Goal: Find specific page/section: Find specific page/section

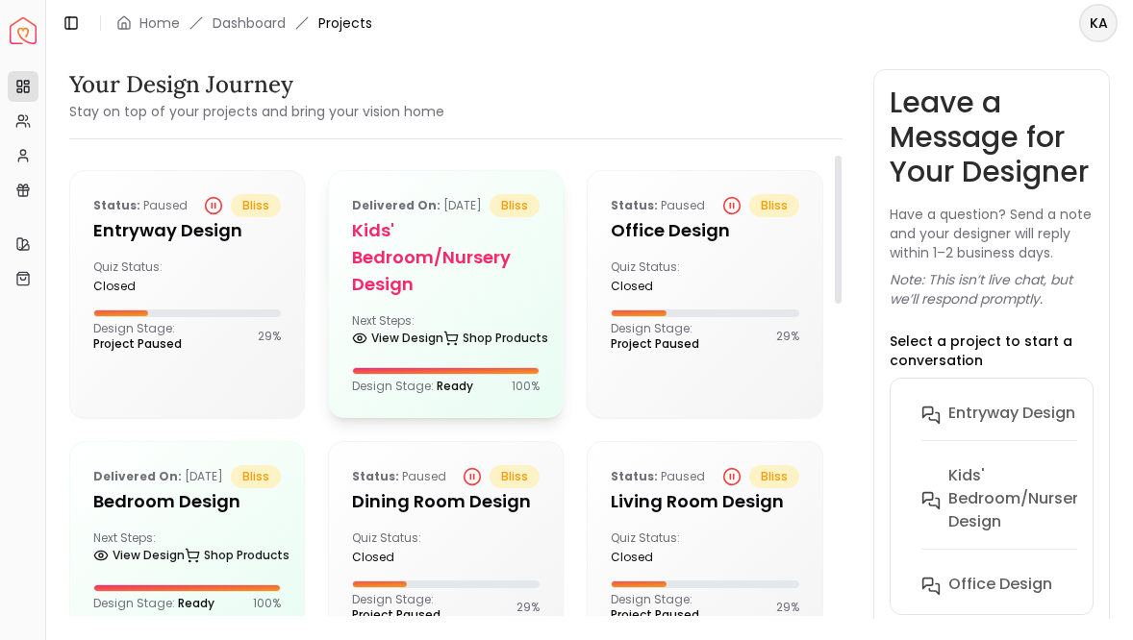
click at [439, 295] on h5 "Kids' Bedroom/Nursery design" at bounding box center [446, 257] width 188 height 81
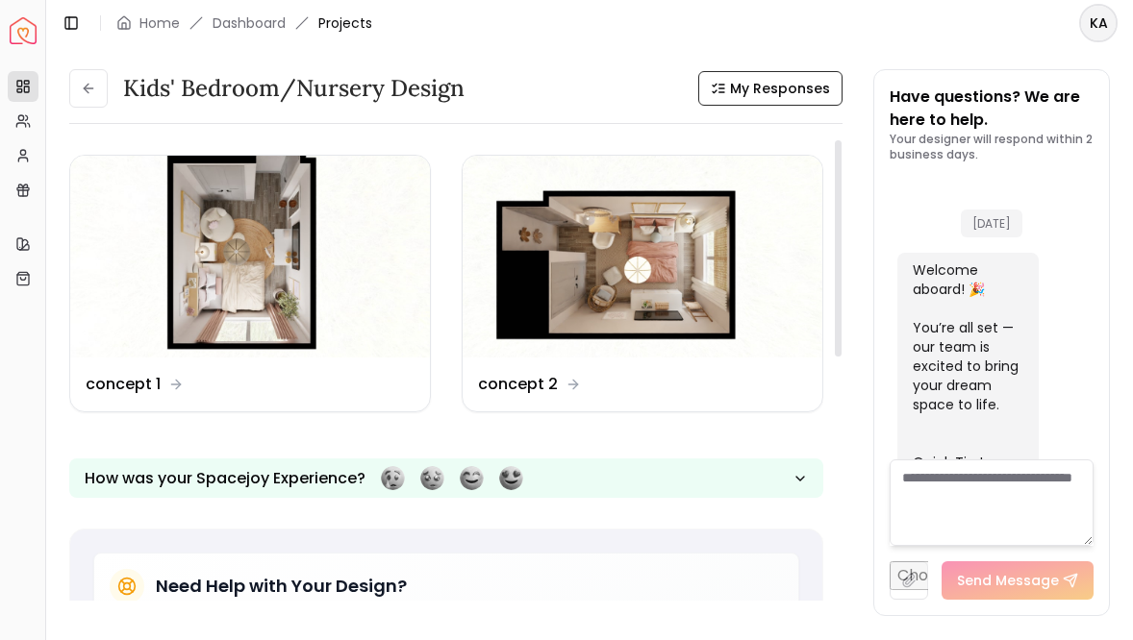
scroll to position [4057, 0]
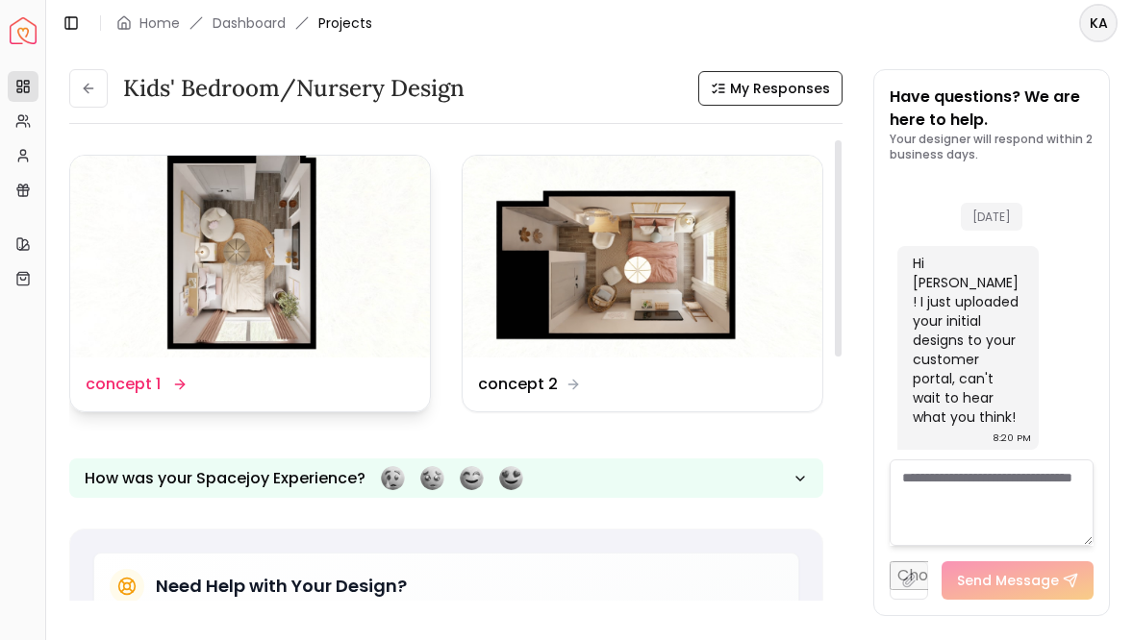
click at [314, 340] on img at bounding box center [250, 257] width 360 height 202
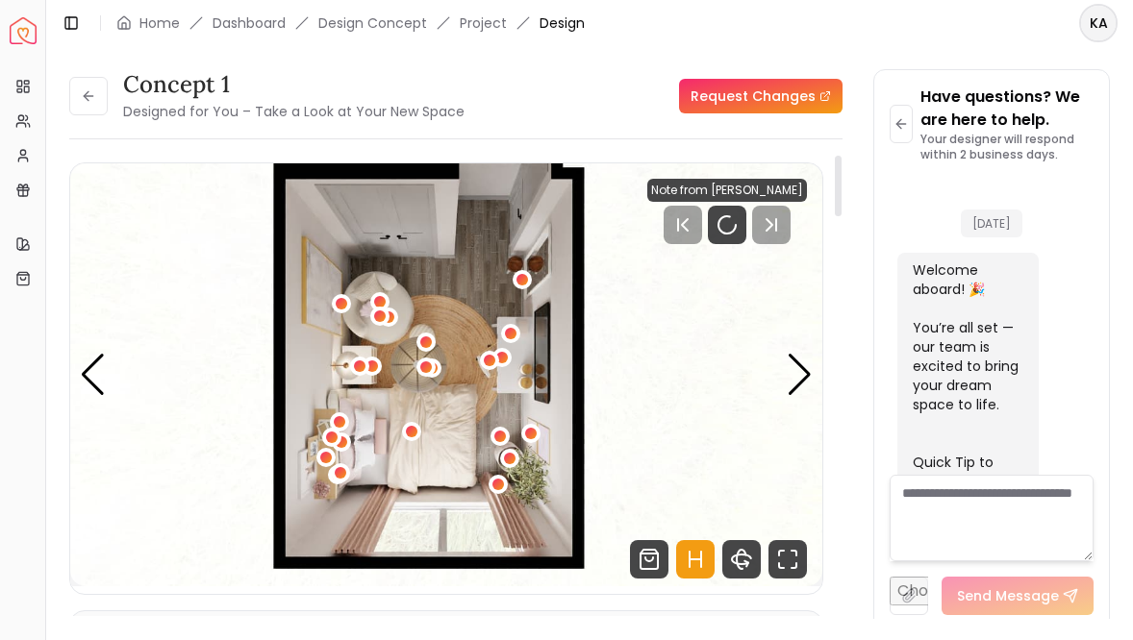
scroll to position [4042, 0]
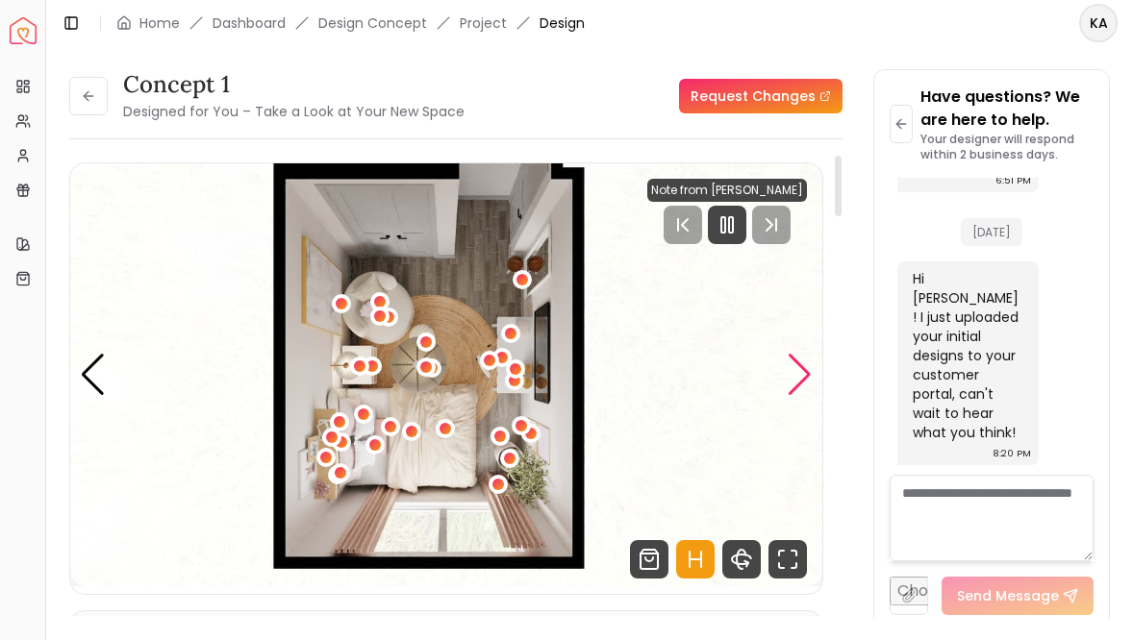
click at [807, 377] on div "Next slide" at bounding box center [800, 375] width 26 height 42
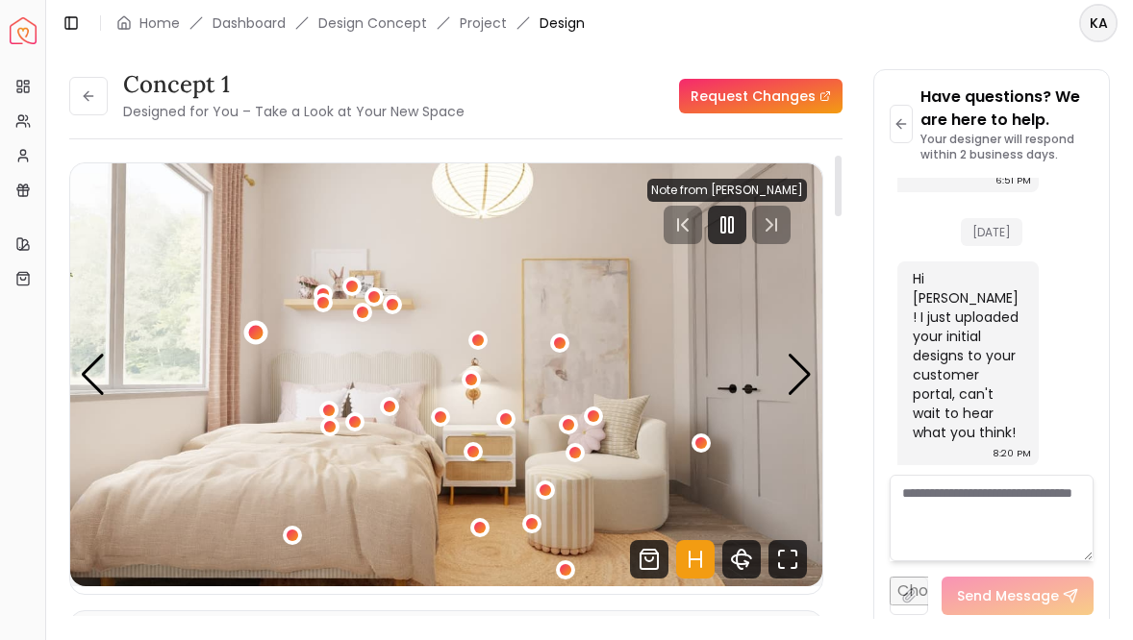
click at [258, 333] on div "2 / 5" at bounding box center [255, 332] width 14 height 14
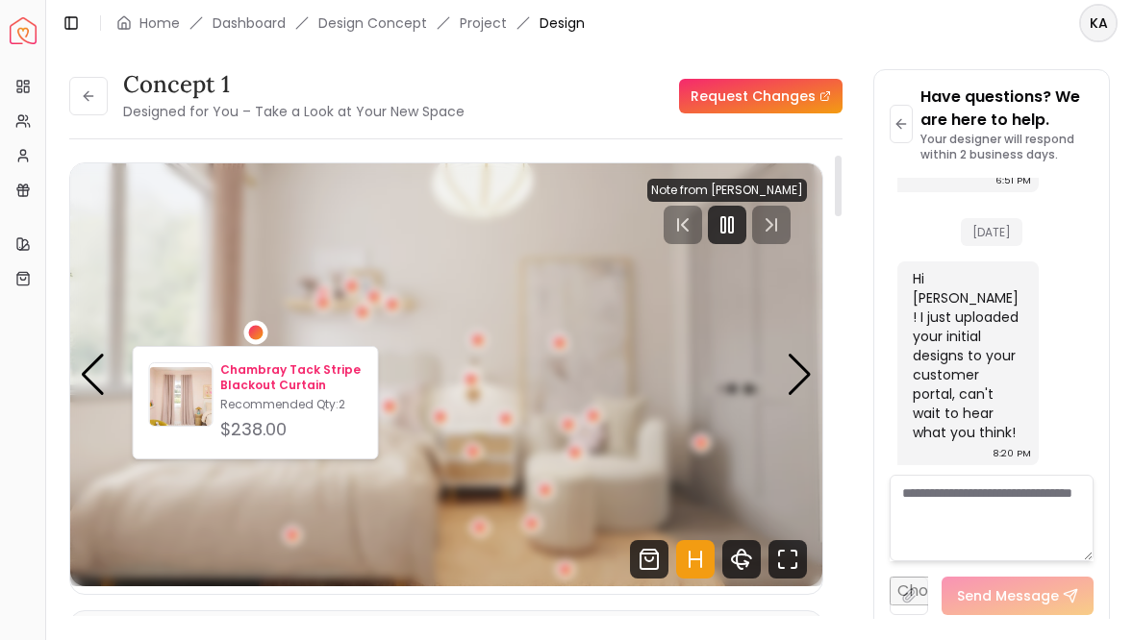
click at [251, 369] on p "Chambray Tack Stripe Blackout Curtain" at bounding box center [290, 378] width 141 height 31
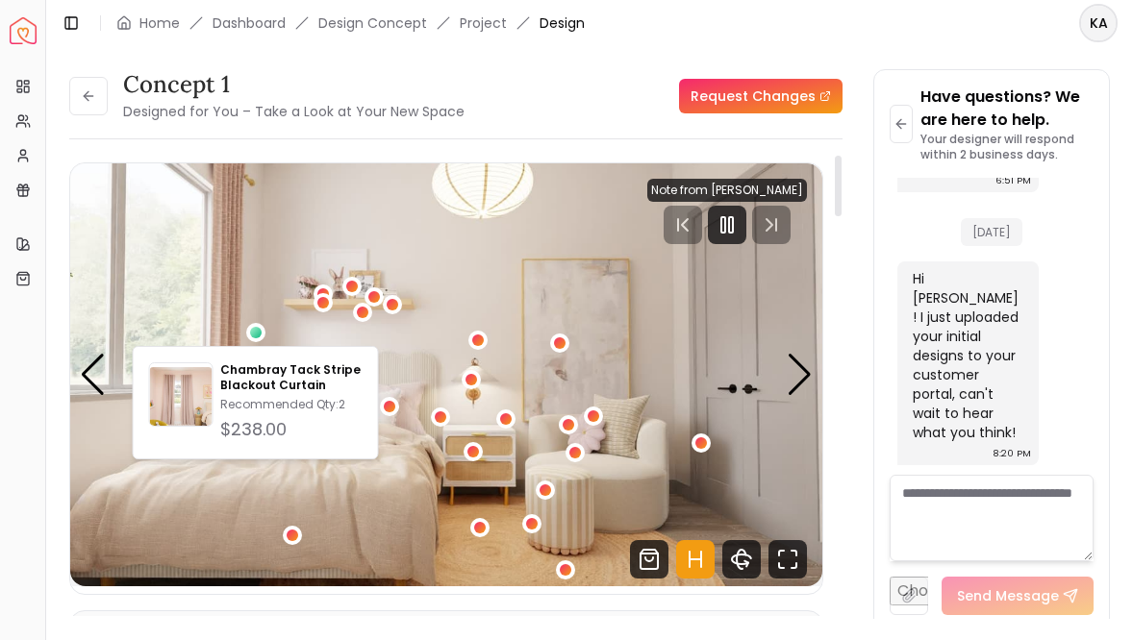
click at [704, 565] on icon "Hotspots Toggle" at bounding box center [695, 559] width 38 height 38
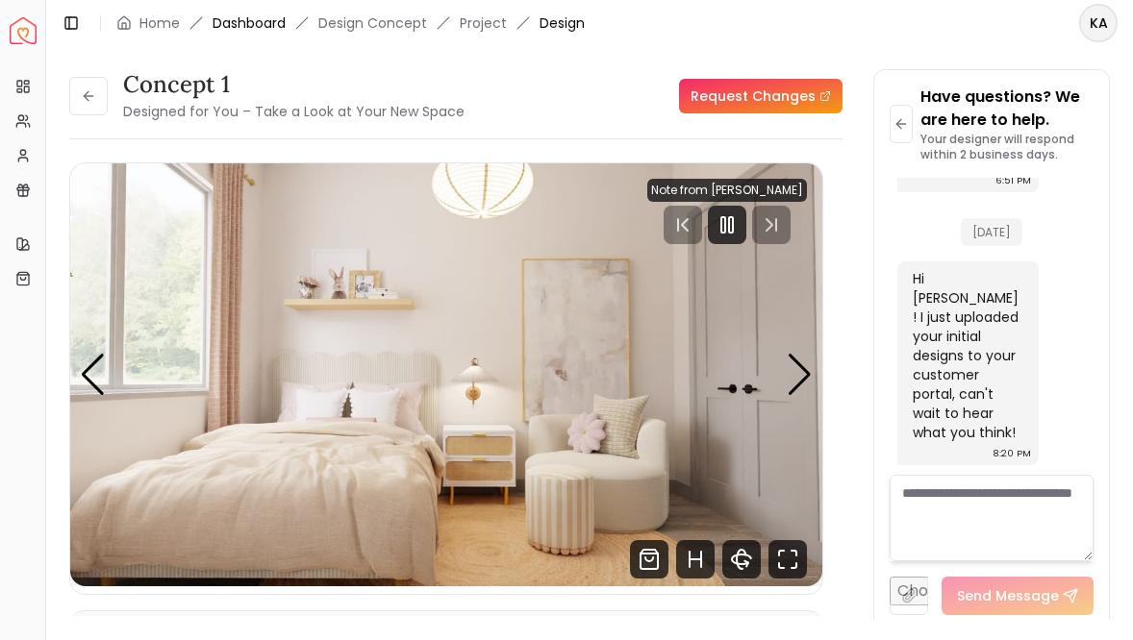
click at [243, 25] on link "Dashboard" at bounding box center [249, 22] width 73 height 19
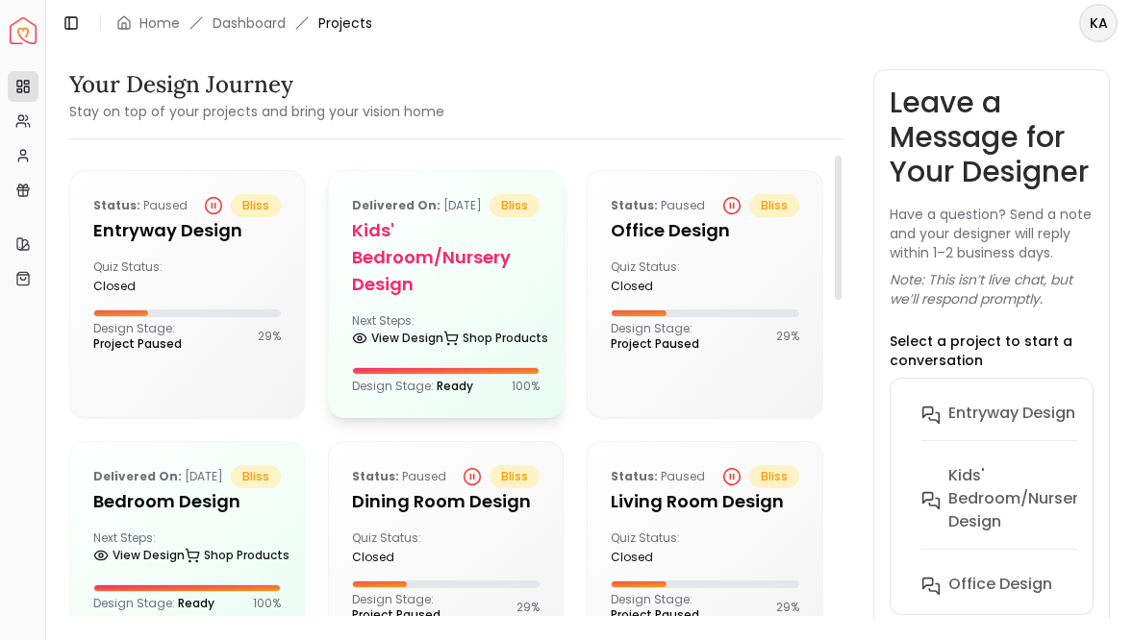
click at [482, 298] on h5 "Kids' Bedroom/Nursery design" at bounding box center [446, 257] width 188 height 81
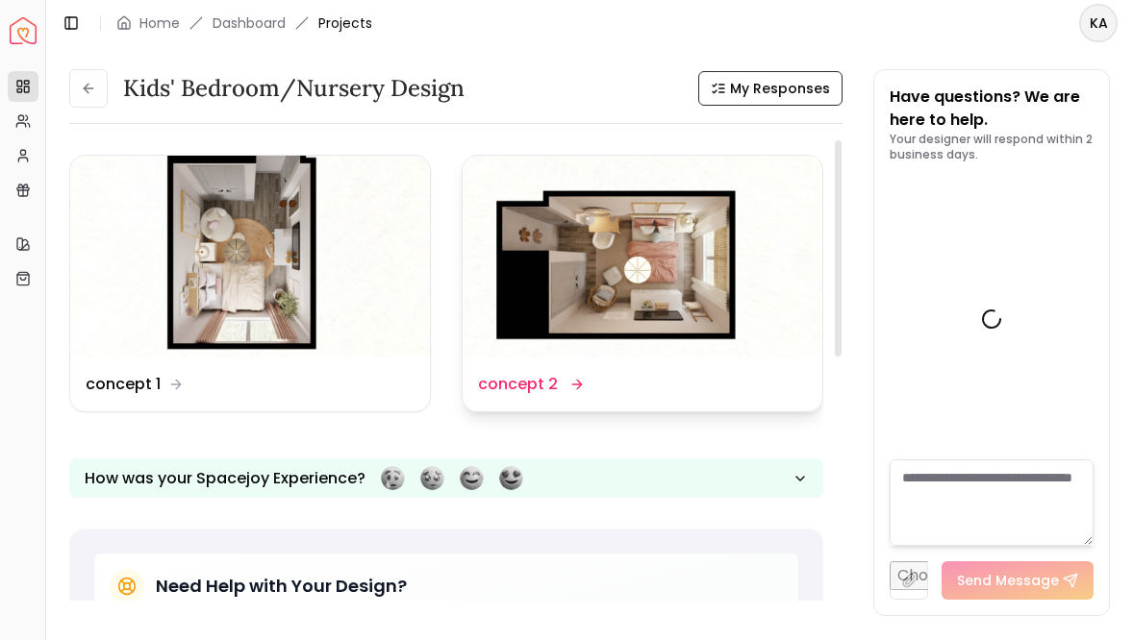
click at [579, 255] on img at bounding box center [643, 257] width 360 height 202
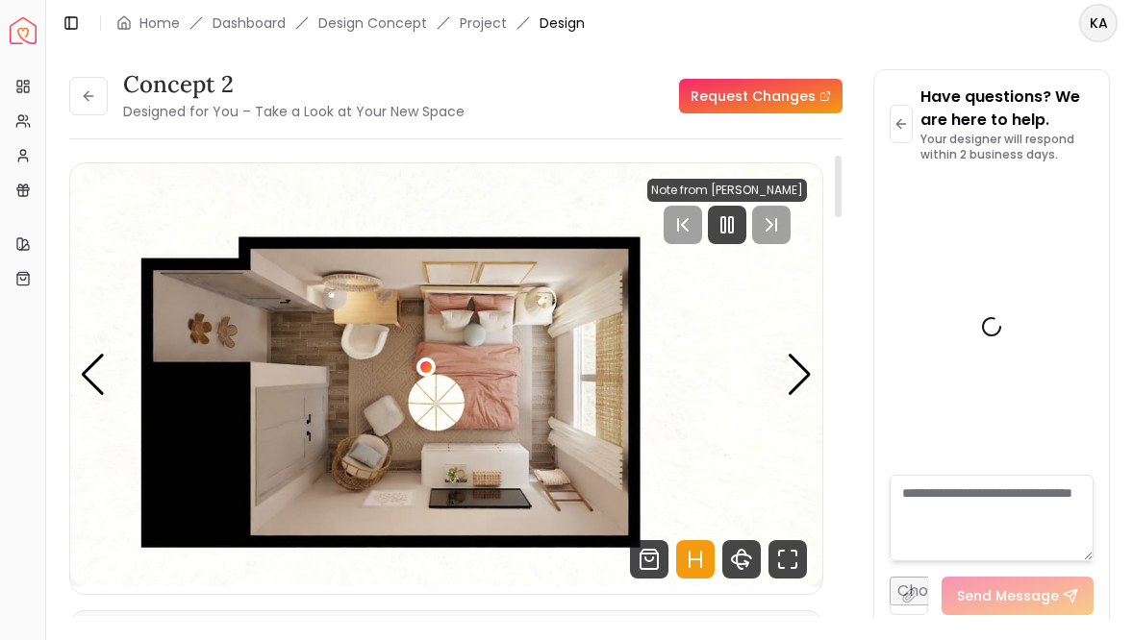
scroll to position [4042, 0]
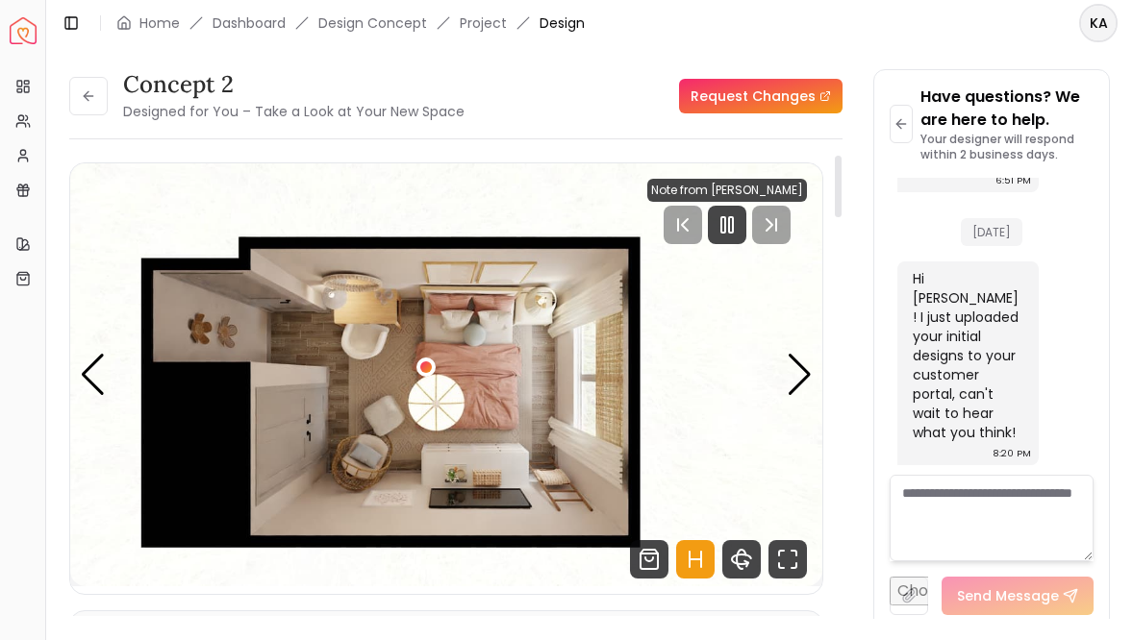
click at [693, 556] on icon "Hotspots Toggle" at bounding box center [695, 559] width 38 height 38
click at [796, 387] on div "Next slide" at bounding box center [800, 375] width 26 height 42
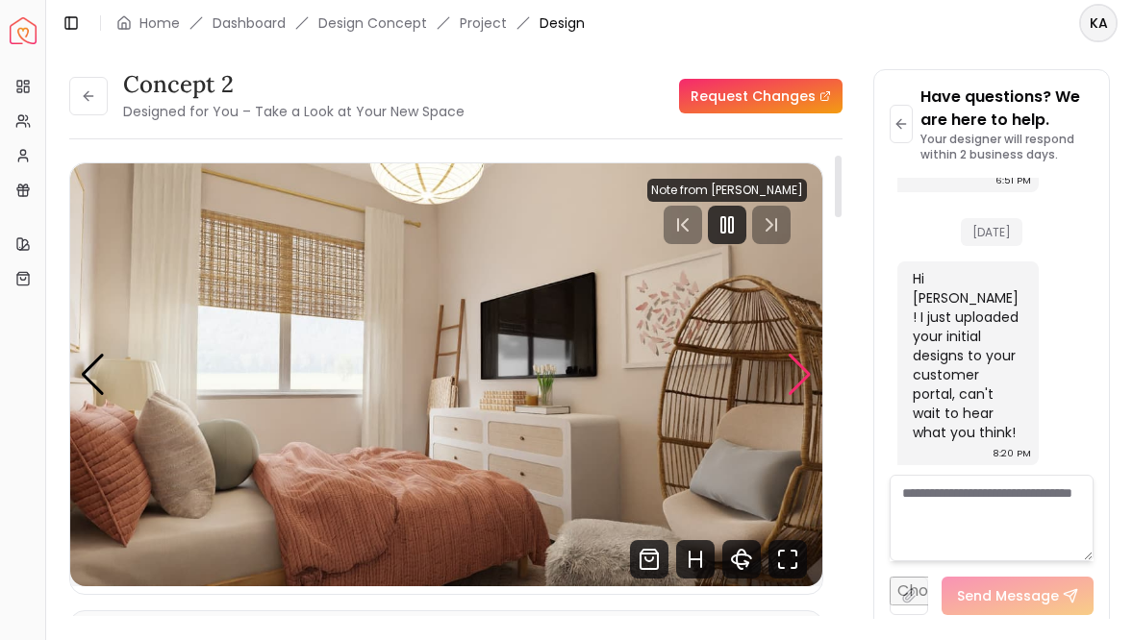
click at [796, 387] on div "Next slide" at bounding box center [800, 375] width 26 height 42
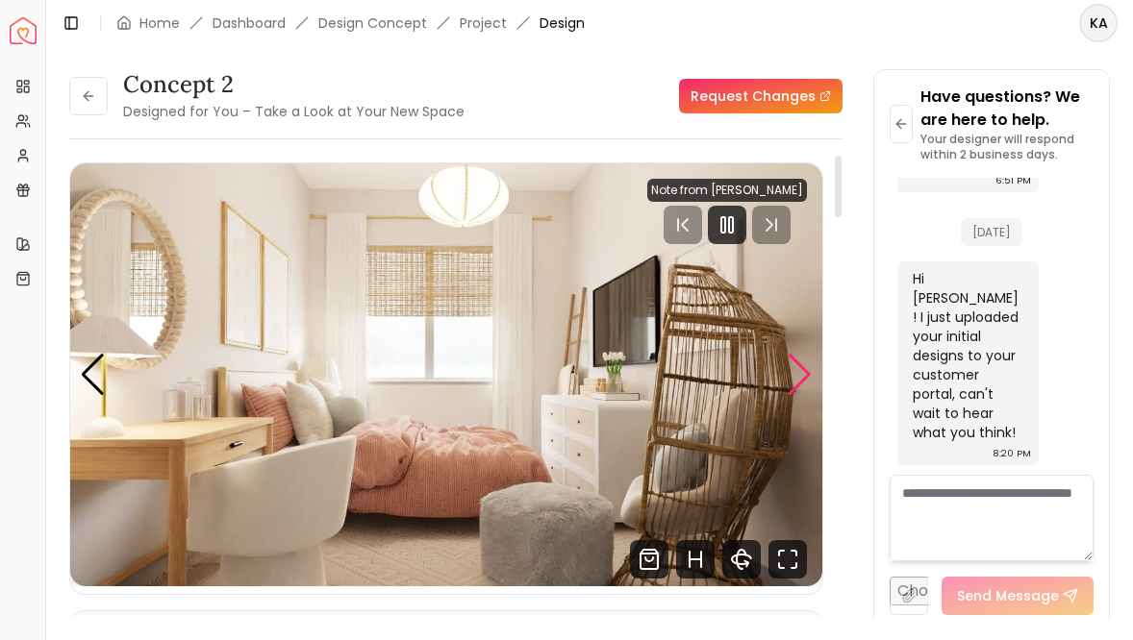
click at [796, 387] on div "Next slide" at bounding box center [800, 375] width 26 height 42
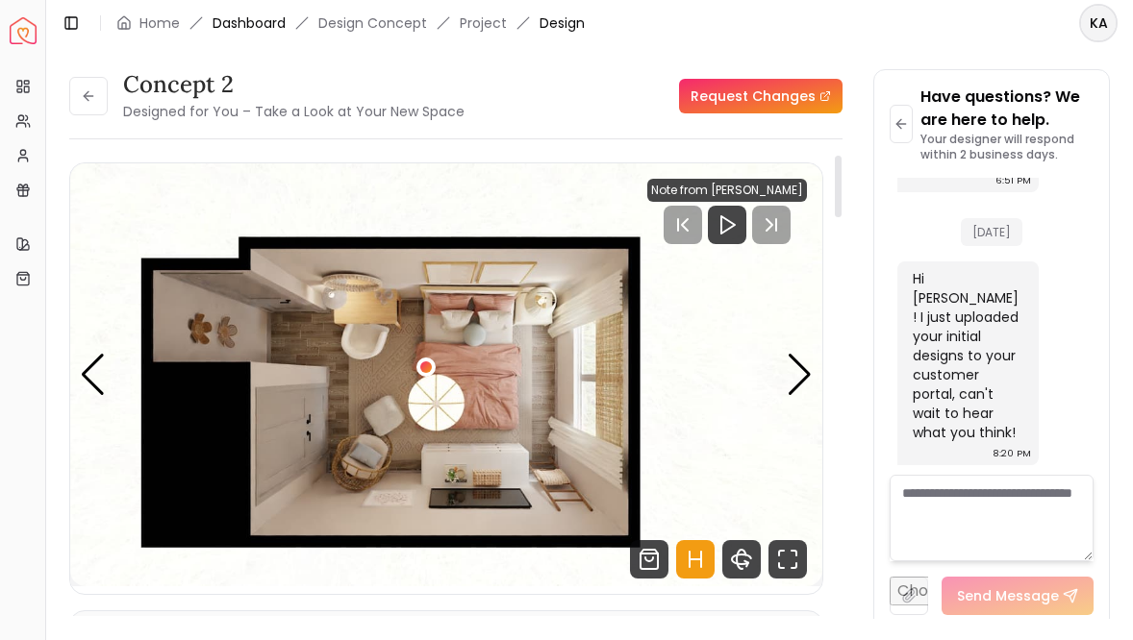
click at [265, 30] on link "Dashboard" at bounding box center [249, 22] width 73 height 19
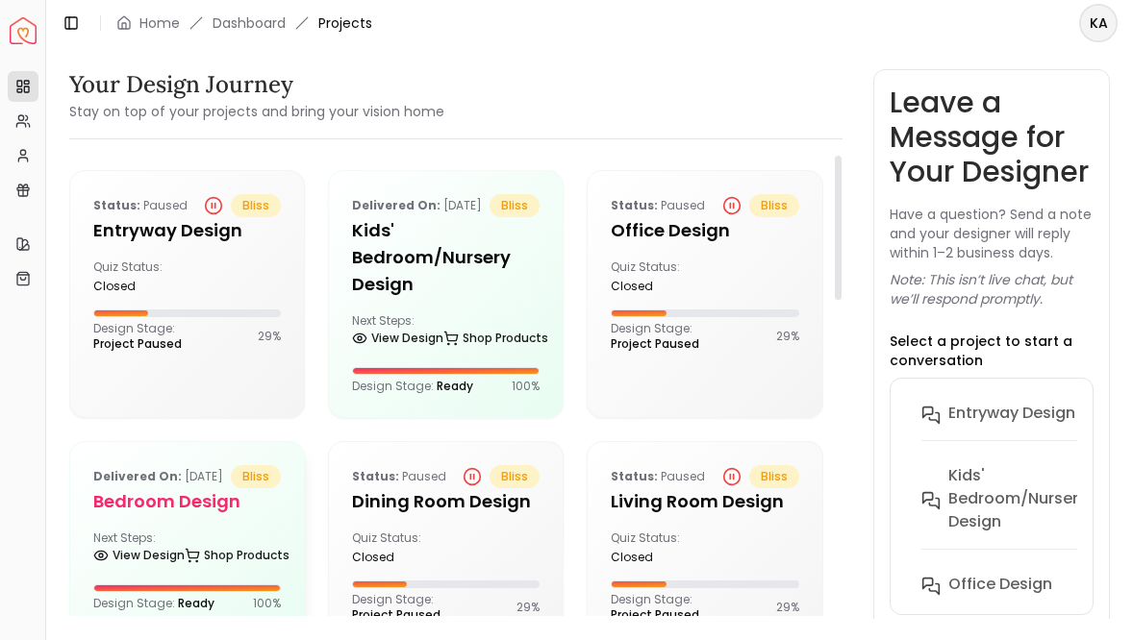
click at [183, 489] on p "Delivered on: [DATE]" at bounding box center [158, 476] width 130 height 23
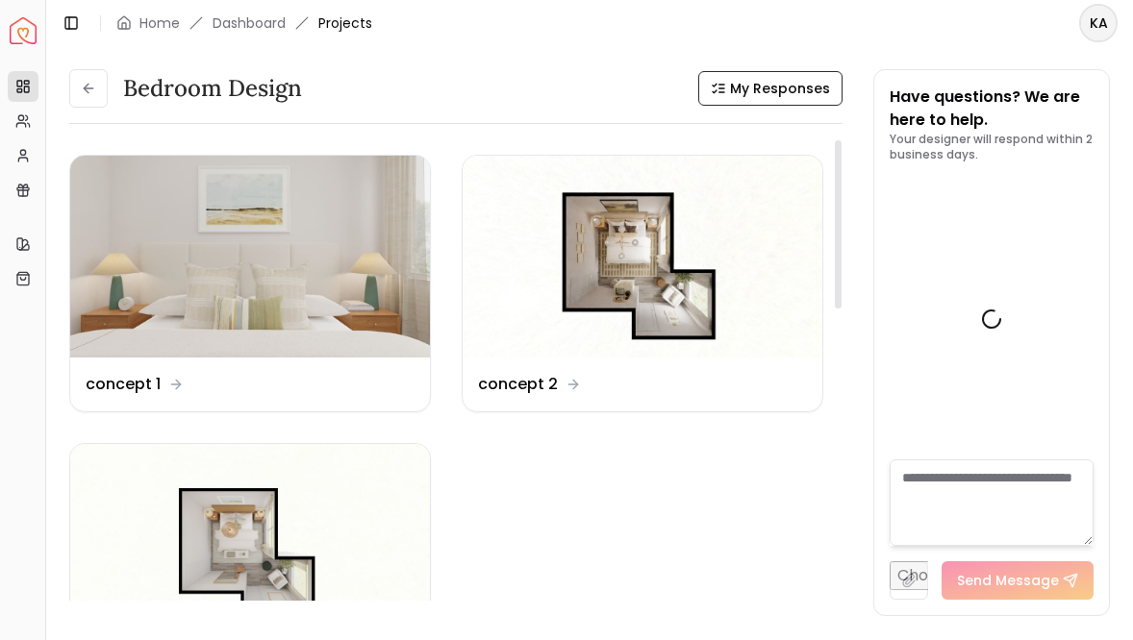
scroll to position [6646, 0]
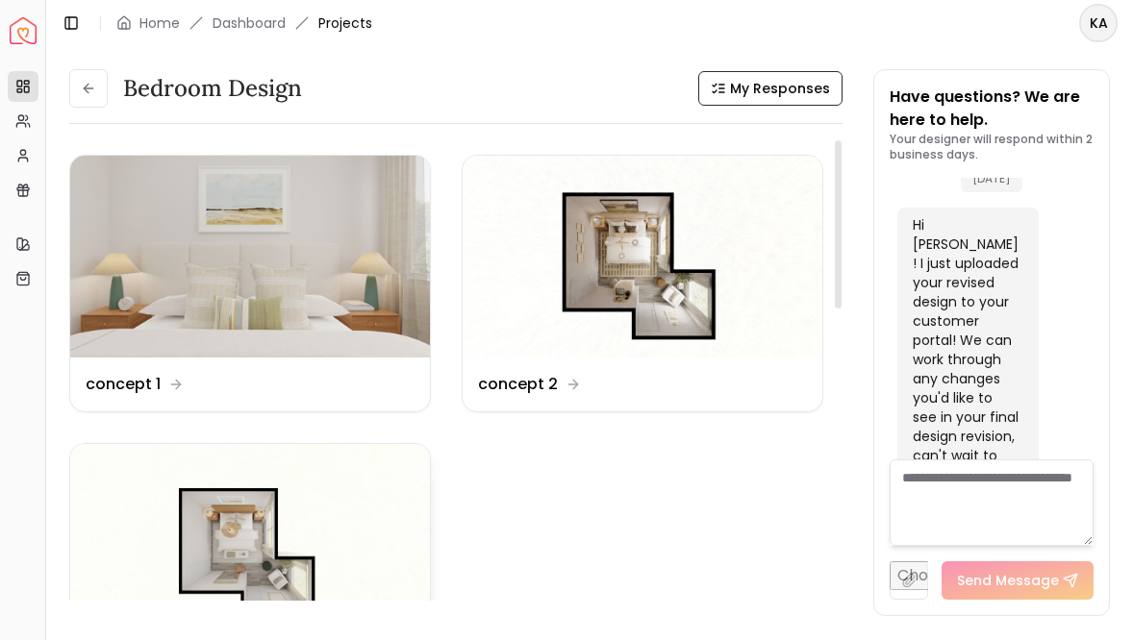
click at [249, 520] on img at bounding box center [250, 545] width 360 height 202
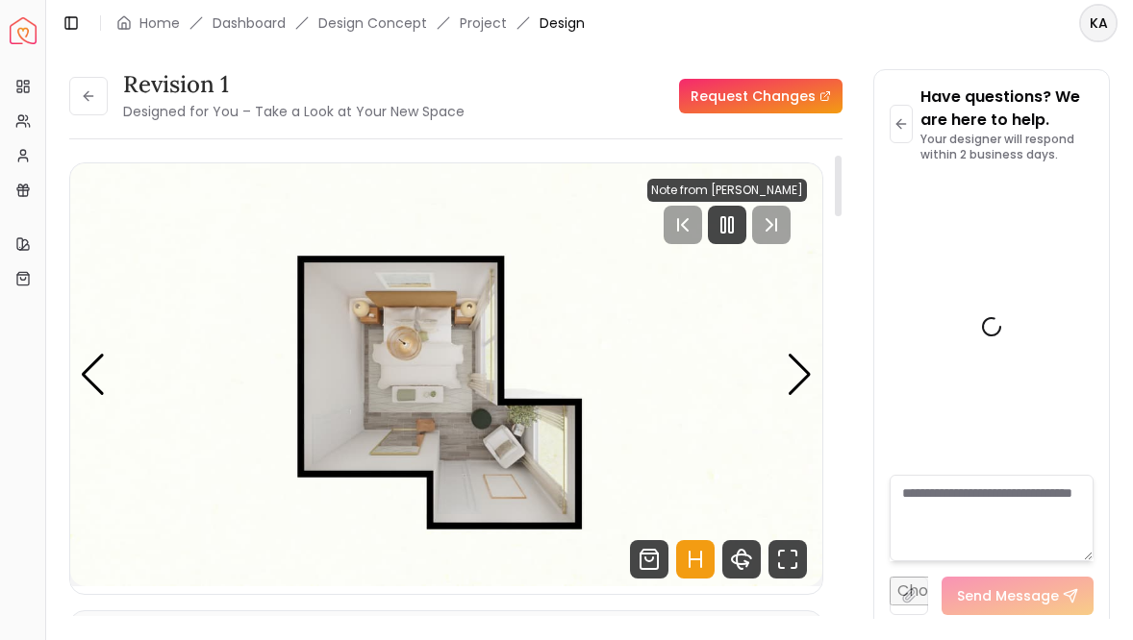
scroll to position [6631, 0]
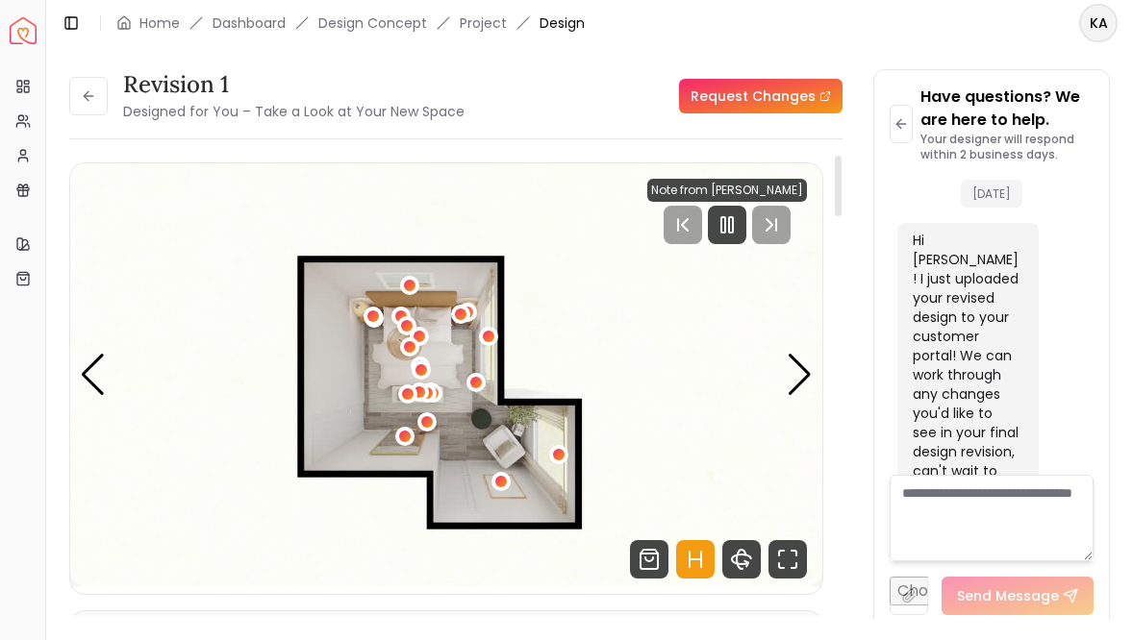
click at [691, 564] on icon "Hotspots Toggle" at bounding box center [695, 559] width 38 height 38
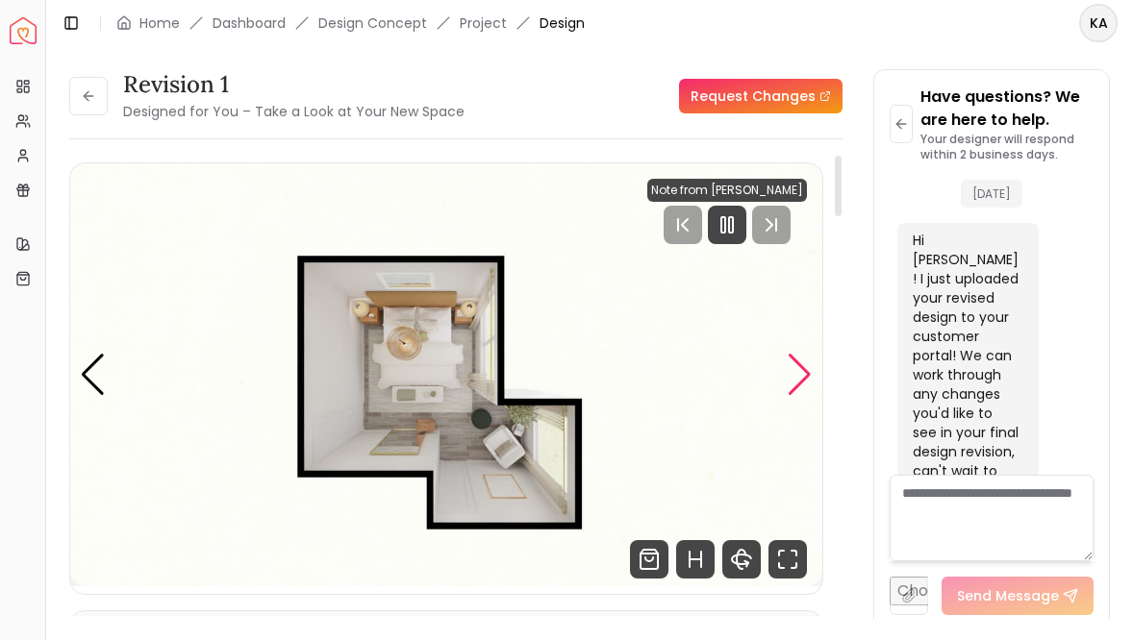
click at [795, 373] on div "Next slide" at bounding box center [800, 375] width 26 height 42
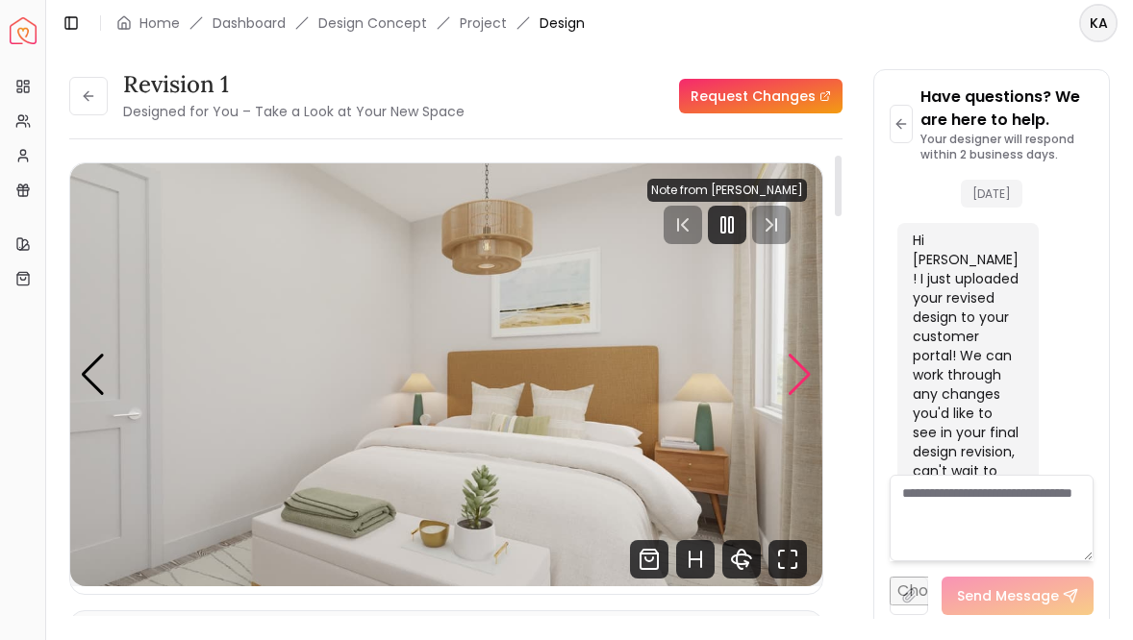
click at [794, 354] on div "Next slide" at bounding box center [800, 375] width 26 height 42
